Goal: Check status

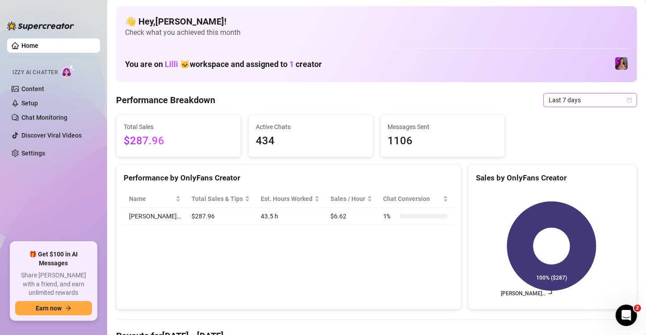
click at [575, 104] on span "Last 7 days" at bounding box center [590, 99] width 83 height 13
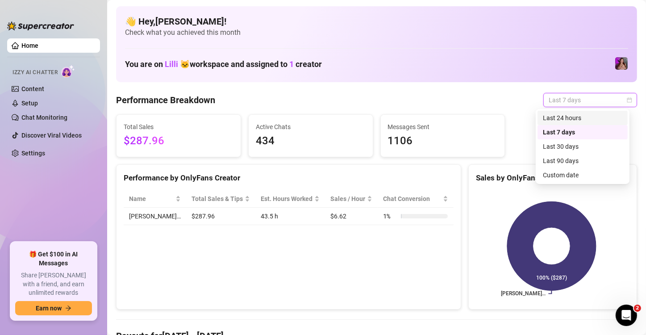
click at [566, 118] on div "Last 24 hours" at bounding box center [582, 118] width 79 height 10
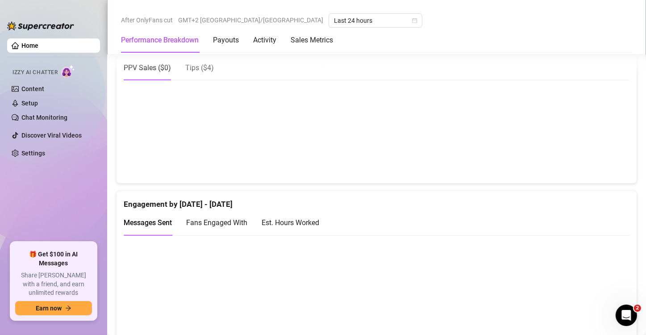
scroll to position [447, 0]
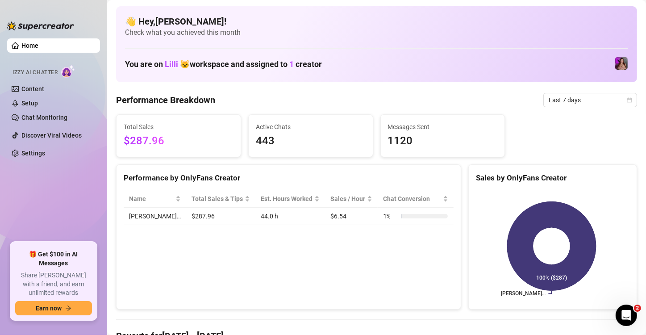
click at [299, 275] on div "Performance by OnlyFans Creator Name Total Sales & Tips Est. Hours Worked Sales…" at bounding box center [288, 237] width 345 height 146
click at [559, 96] on span "Last 7 days" at bounding box center [590, 99] width 83 height 13
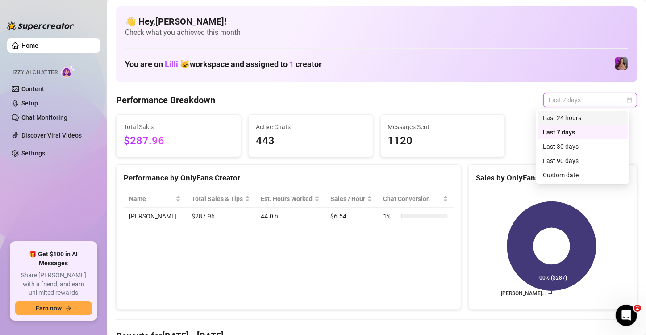
click at [552, 120] on div "Last 24 hours" at bounding box center [582, 118] width 79 height 10
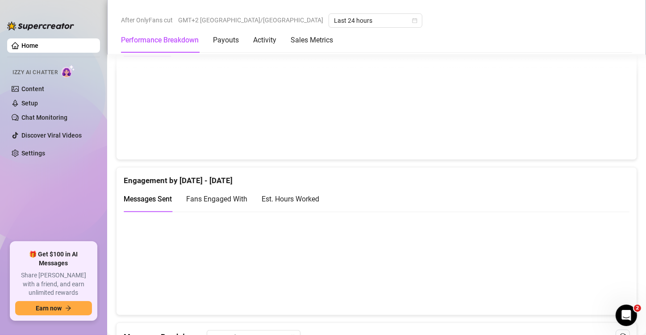
scroll to position [536, 0]
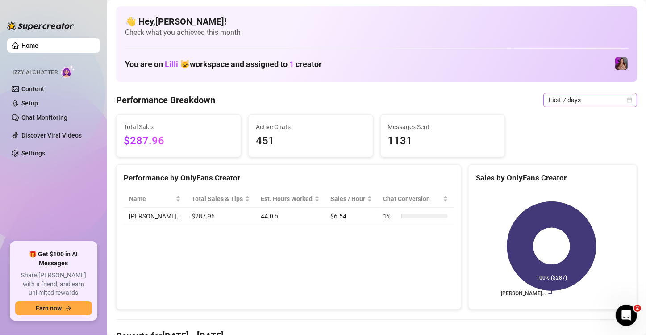
click at [566, 99] on span "Last 7 days" at bounding box center [590, 99] width 83 height 13
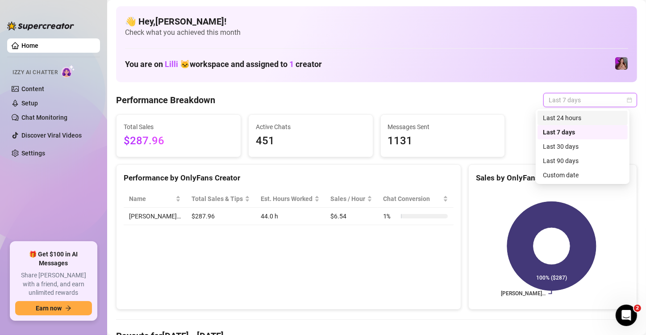
click at [556, 115] on div "Last 24 hours" at bounding box center [582, 118] width 79 height 10
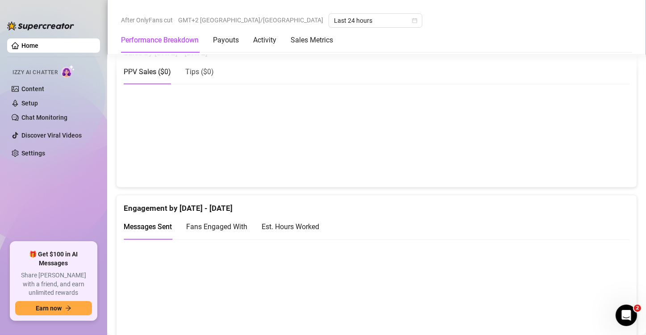
scroll to position [536, 0]
